Goal: Find specific page/section: Find specific page/section

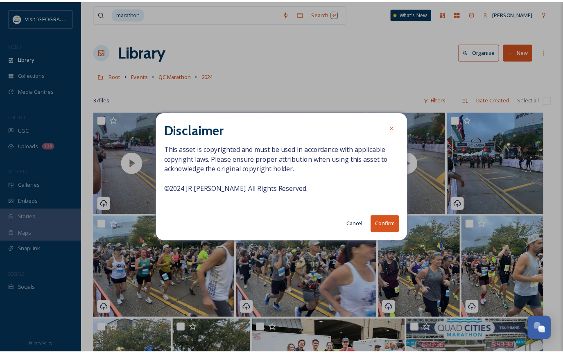
scroll to position [343, 0]
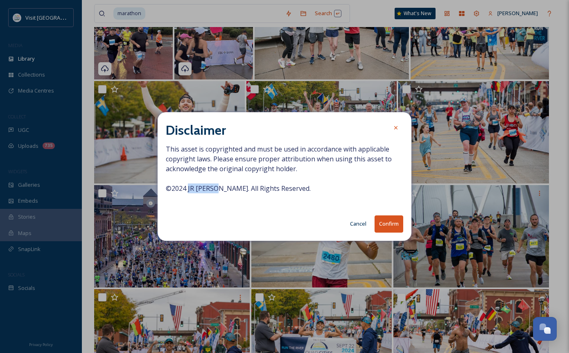
click at [367, 223] on button "Cancel" at bounding box center [358, 224] width 25 height 16
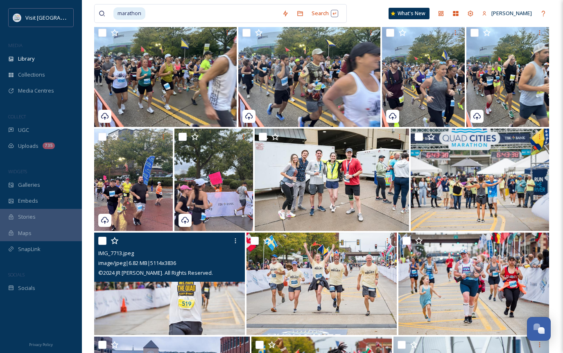
scroll to position [97, 0]
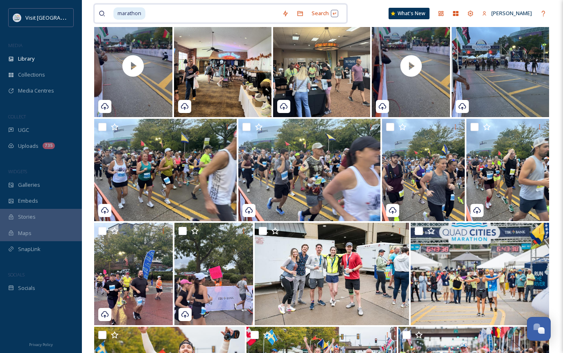
click at [160, 9] on input at bounding box center [212, 14] width 132 height 18
type input "m"
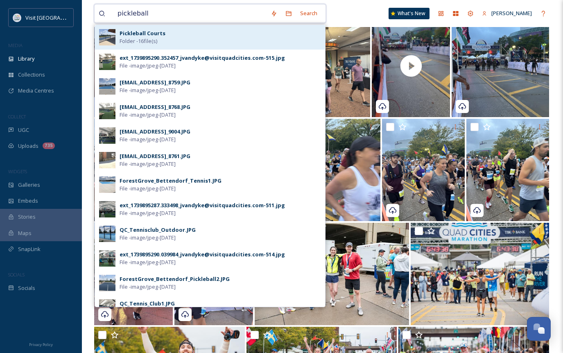
type input "pickleball"
click at [185, 38] on div "Pickleball Courts Folder - 16 file(s)" at bounding box center [221, 37] width 202 height 16
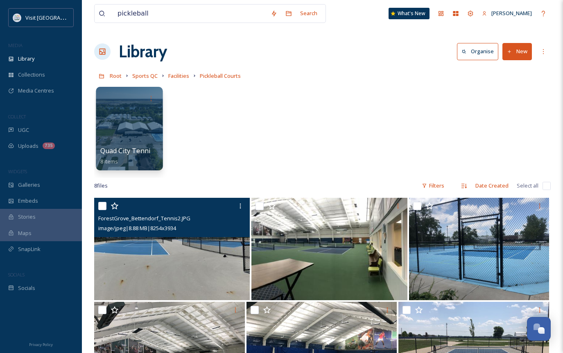
click at [118, 129] on div at bounding box center [129, 129] width 67 height 84
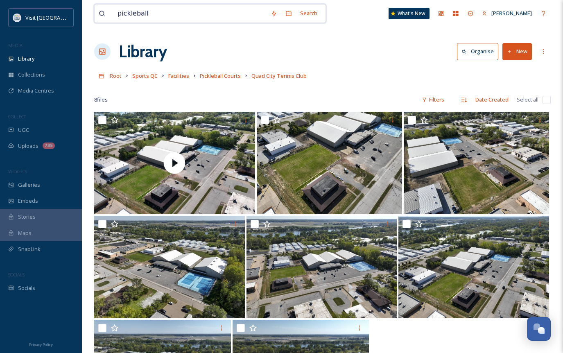
drag, startPoint x: 159, startPoint y: 14, endPoint x: 97, endPoint y: 13, distance: 61.9
click at [97, 13] on div "pickleball Search" at bounding box center [210, 13] width 232 height 19
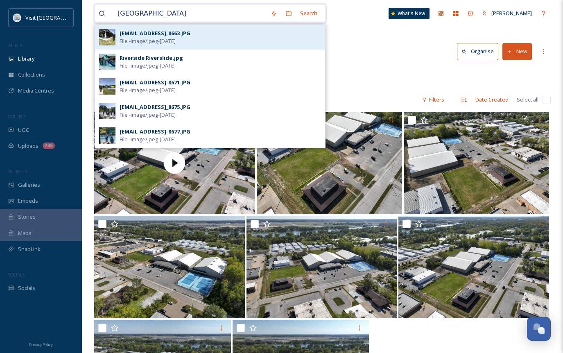
type input "[GEOGRAPHIC_DATA]"
click at [146, 34] on div "[EMAIL_ADDRESS]_8663.JPG" at bounding box center [155, 33] width 71 height 8
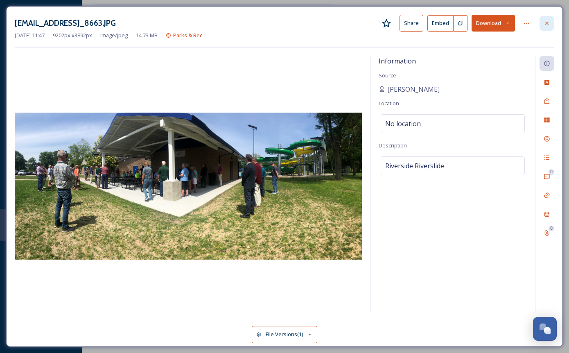
click at [545, 24] on icon at bounding box center [547, 23] width 7 height 7
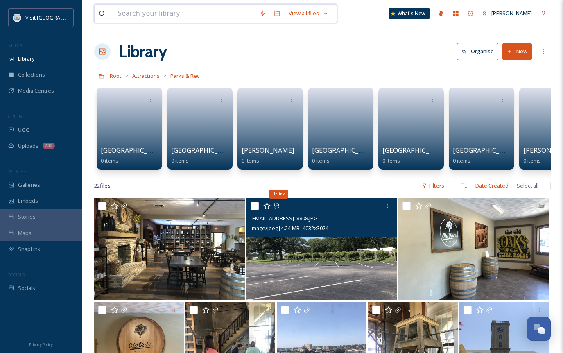
click at [177, 20] on input at bounding box center [184, 14] width 142 height 18
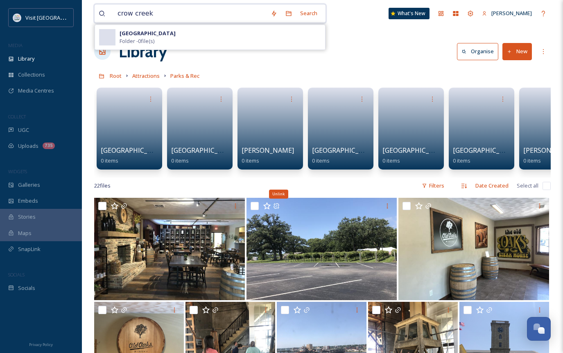
type input "crow creek"
